Goal: Use online tool/utility

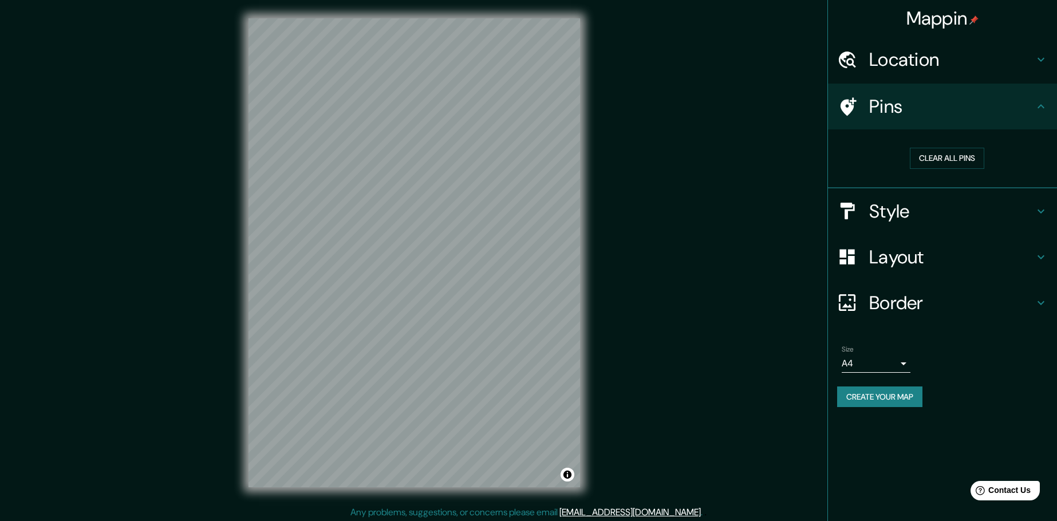
click at [910, 148] on button "Clear all pins" at bounding box center [947, 158] width 74 height 21
click at [1017, 137] on div "Clear all pins" at bounding box center [942, 158] width 229 height 59
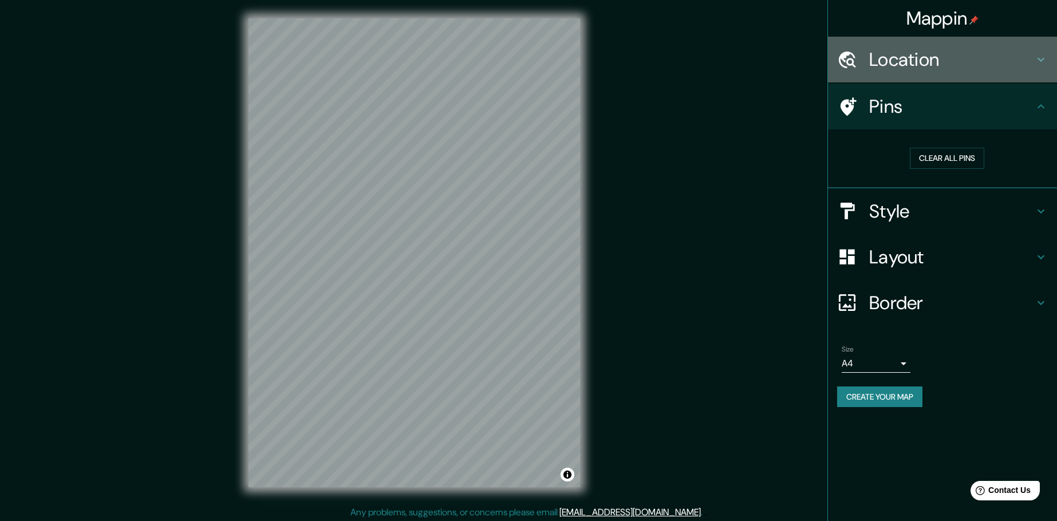
click at [1031, 60] on h4 "Location" at bounding box center [952, 59] width 165 height 23
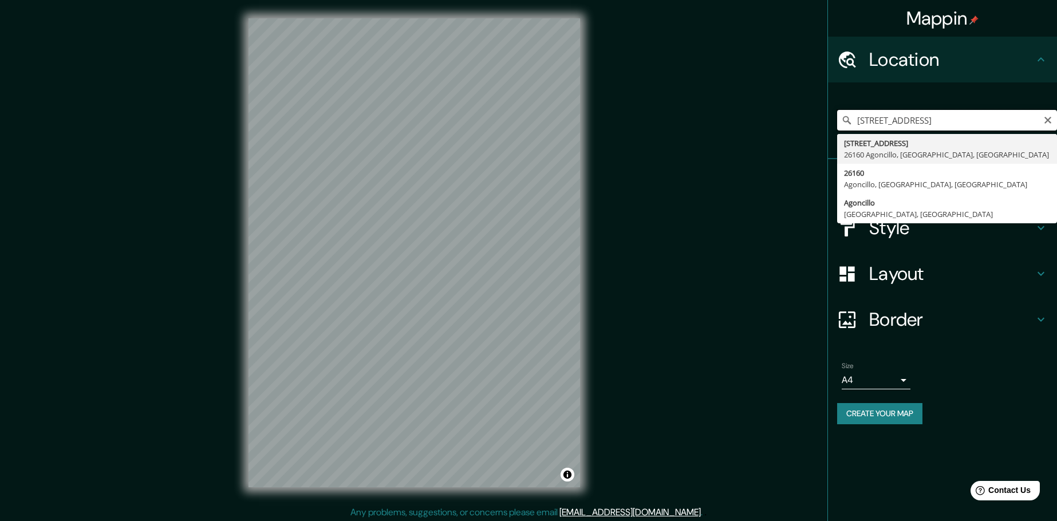
click at [926, 124] on input "[STREET_ADDRESS]" at bounding box center [947, 120] width 220 height 21
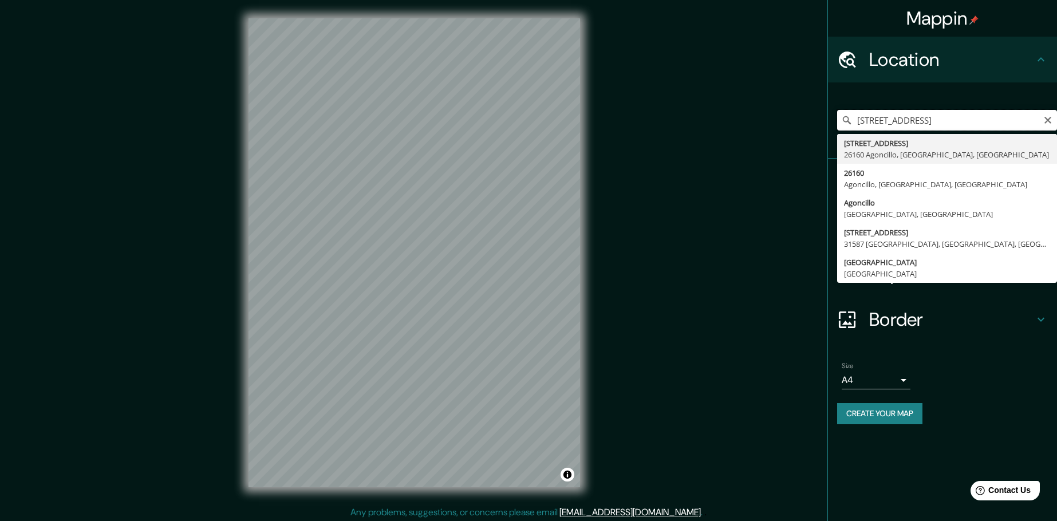
paste input ". del Ebro, [GEOGRAPHIC_DATA], [GEOGRAPHIC_DATA]"
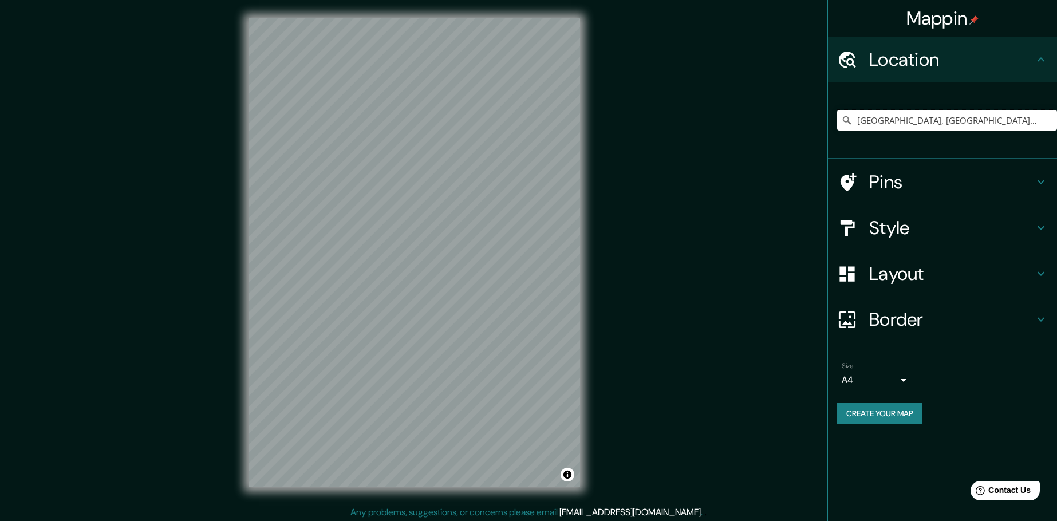
type input "[GEOGRAPHIC_DATA], [GEOGRAPHIC_DATA], [GEOGRAPHIC_DATA]"
drag, startPoint x: 640, startPoint y: 140, endPoint x: 249, endPoint y: 17, distance: 409.6
click at [249, 17] on div "© Mapbox © OpenStreetMap Improve this map" at bounding box center [414, 253] width 368 height 506
